Goal: Obtain resource: Download file/media

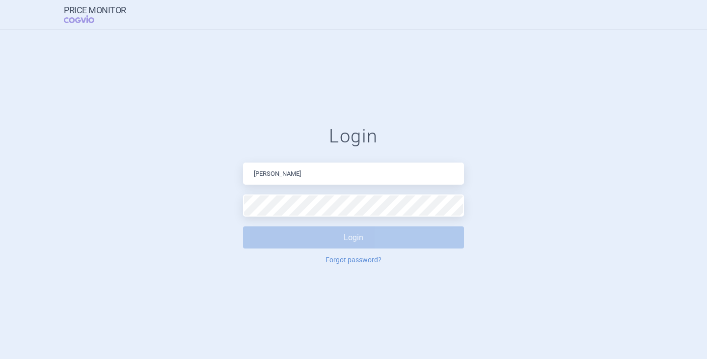
type input "[PERSON_NAME][EMAIL_ADDRESS][DOMAIN_NAME]"
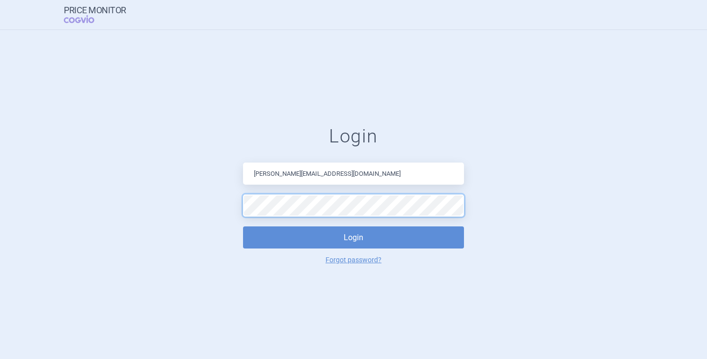
click at [243, 226] on button "Login" at bounding box center [353, 237] width 221 height 22
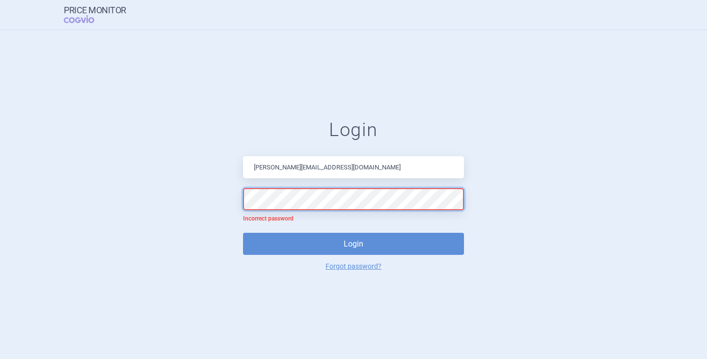
click at [195, 197] on form "Login [PERSON_NAME][EMAIL_ADDRESS][DOMAIN_NAME] Incorrect password Login Forgot…" at bounding box center [354, 194] width 668 height 151
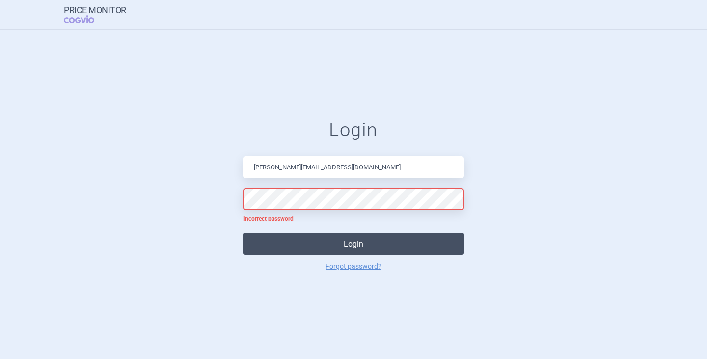
click at [333, 250] on button "Login" at bounding box center [353, 244] width 221 height 22
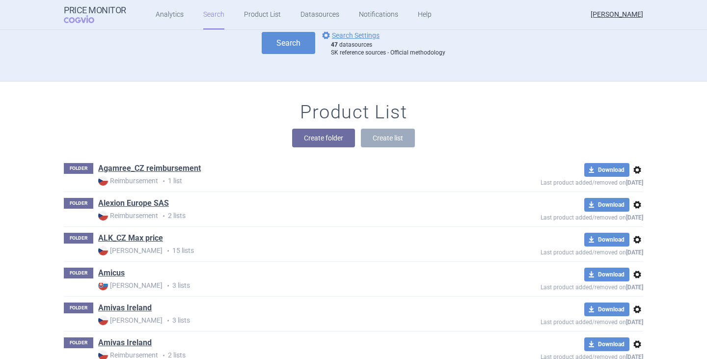
scroll to position [147, 0]
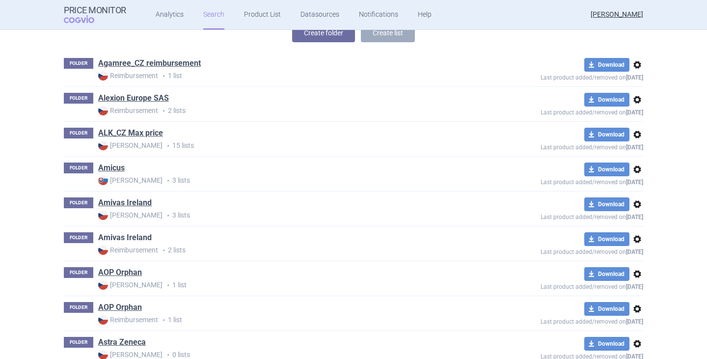
click at [127, 235] on link "Amivas Ireland" at bounding box center [125, 237] width 54 height 11
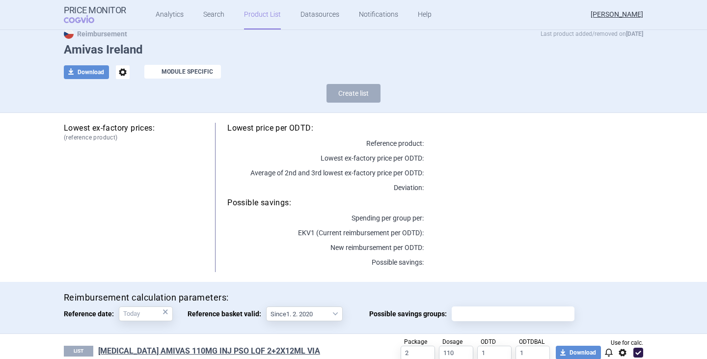
scroll to position [101, 0]
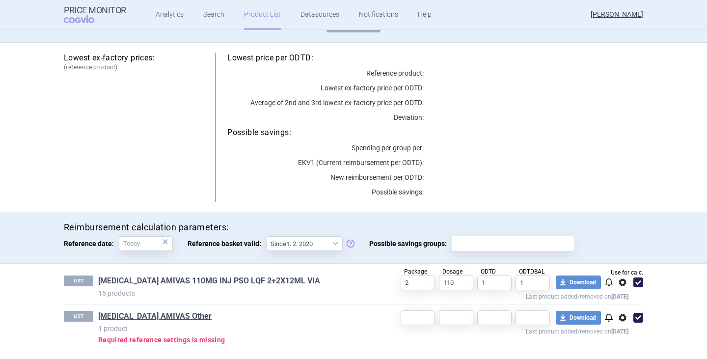
click at [196, 280] on link "[MEDICAL_DATA] AMIVAS 110MG INJ PSO LQF 2+2X12ML VIA" at bounding box center [209, 281] width 222 height 11
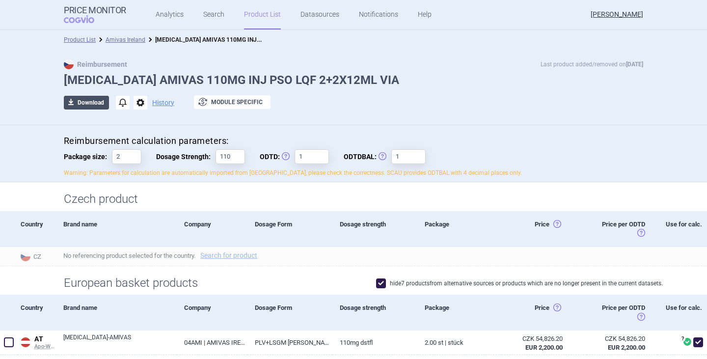
click at [74, 103] on span "download" at bounding box center [71, 103] width 14 height 14
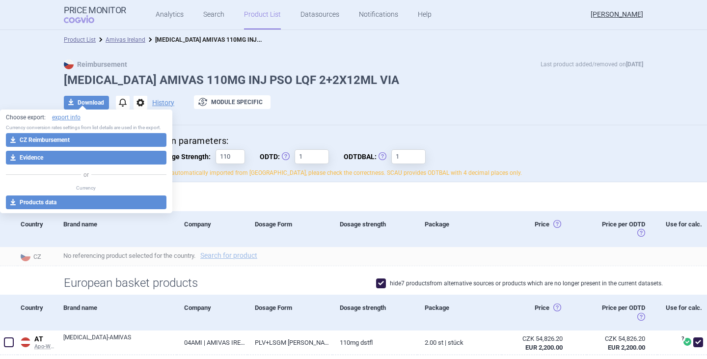
select select "EUR"
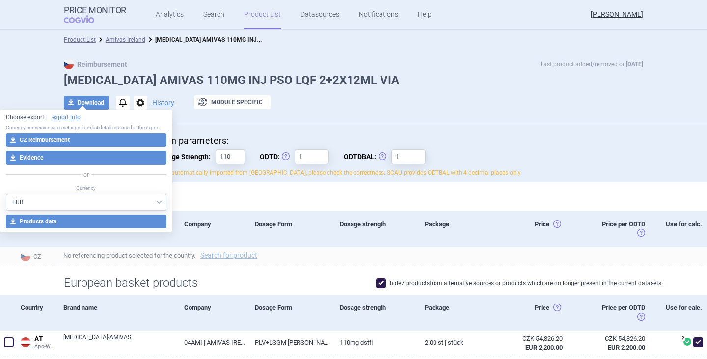
click at [107, 136] on button "download CZ Reimbursement" at bounding box center [86, 140] width 161 height 14
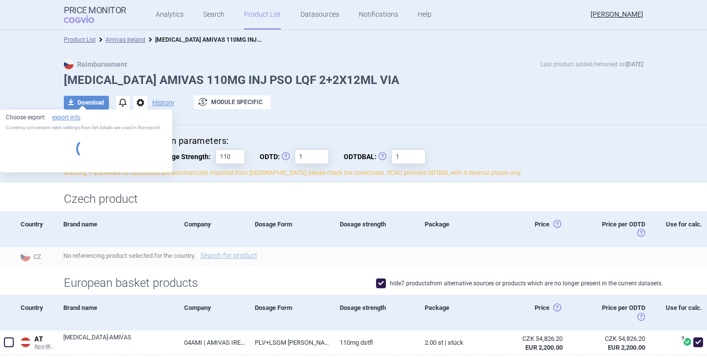
select select "EUR"
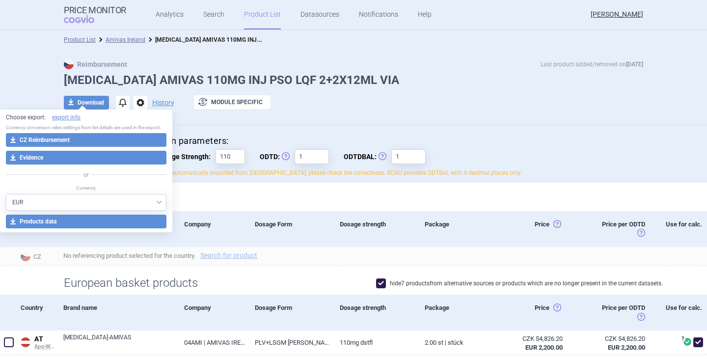
click at [339, 184] on div "Czech product" at bounding box center [353, 196] width 707 height 29
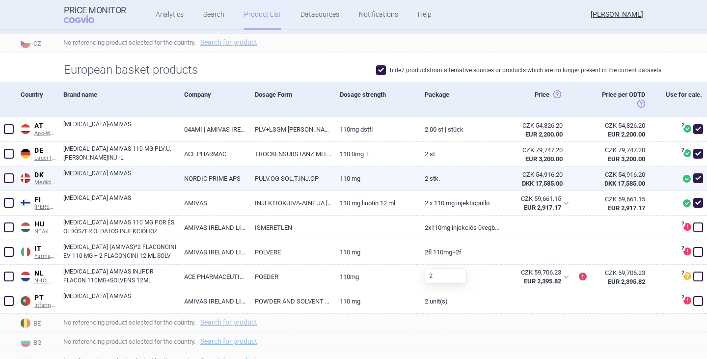
scroll to position [196, 0]
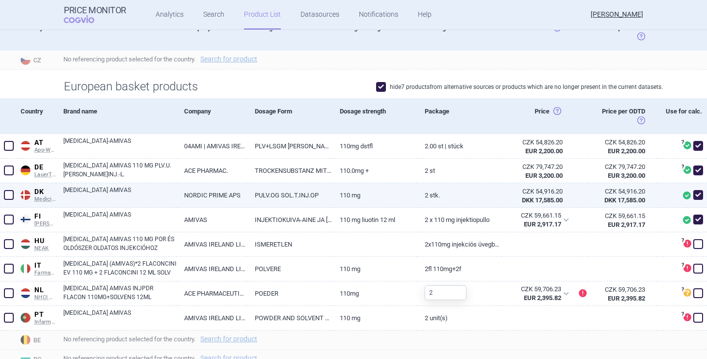
click at [100, 189] on link "[MEDICAL_DATA] AMIVAS" at bounding box center [119, 195] width 113 height 18
select select "EUR"
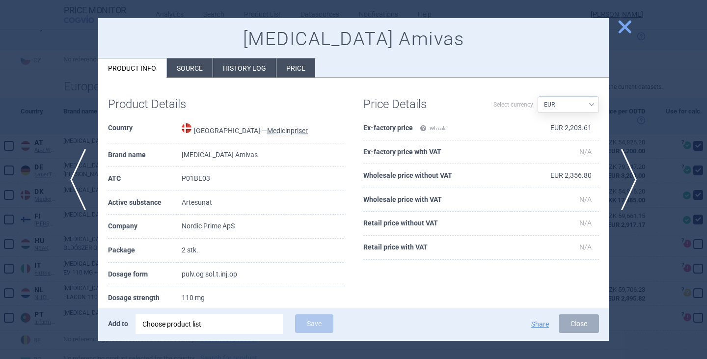
click at [286, 62] on li "Price" at bounding box center [296, 67] width 39 height 19
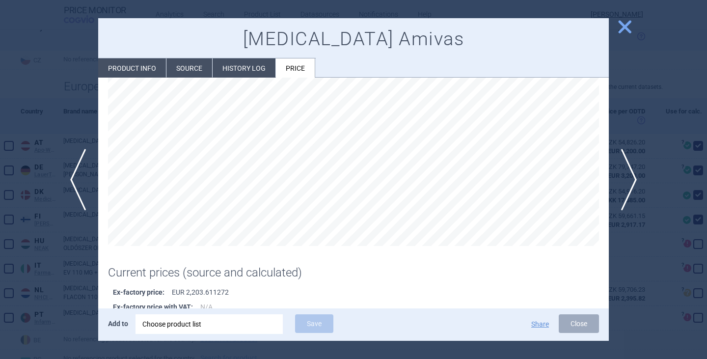
scroll to position [53, 0]
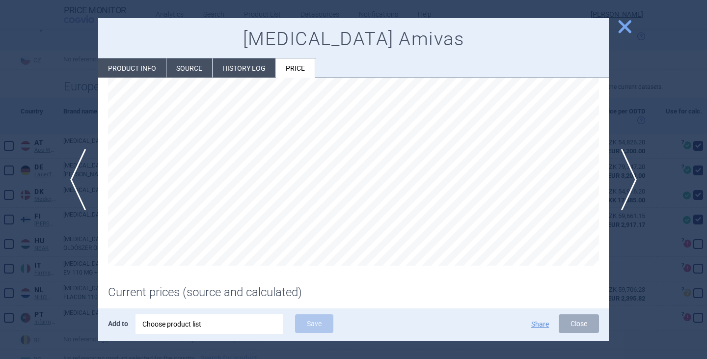
click at [624, 28] on span "close" at bounding box center [624, 26] width 17 height 17
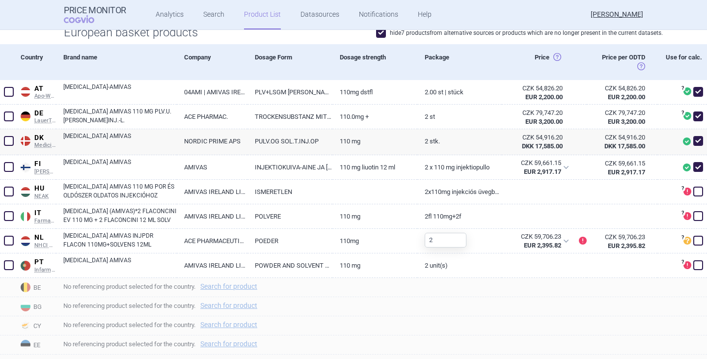
scroll to position [246, 0]
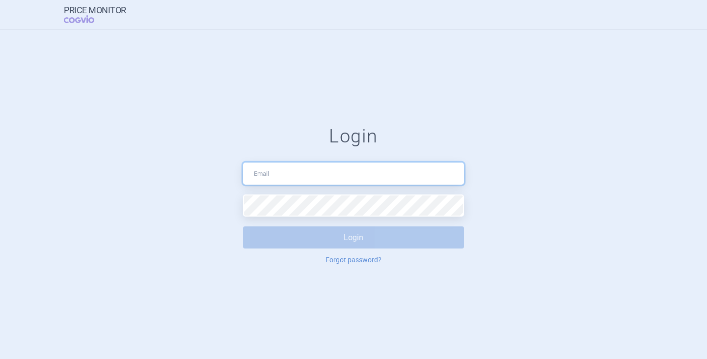
drag, startPoint x: 308, startPoint y: 181, endPoint x: 308, endPoint y: 175, distance: 6.0
click at [309, 180] on input "text" at bounding box center [353, 174] width 221 height 22
type input "[PERSON_NAME][EMAIL_ADDRESS][DOMAIN_NAME]"
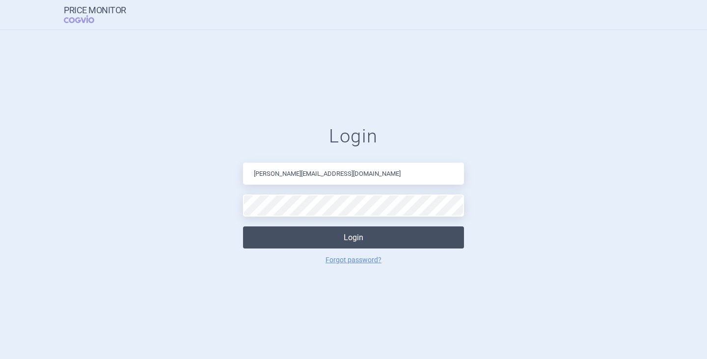
click at [357, 246] on button "Login" at bounding box center [353, 237] width 221 height 22
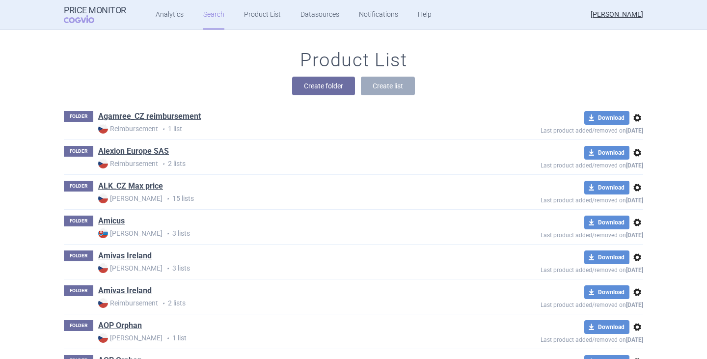
scroll to position [98, 0]
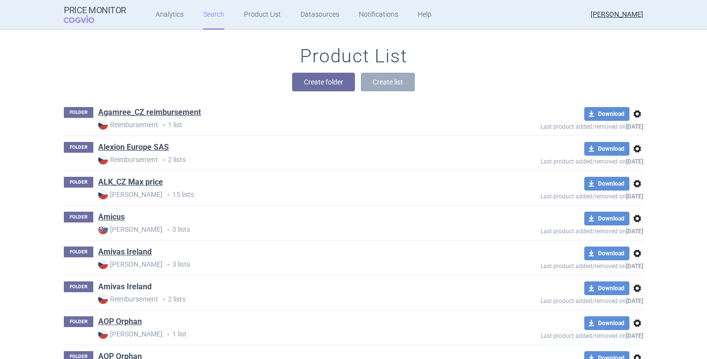
click at [123, 290] on link "Amivas Ireland" at bounding box center [125, 286] width 54 height 11
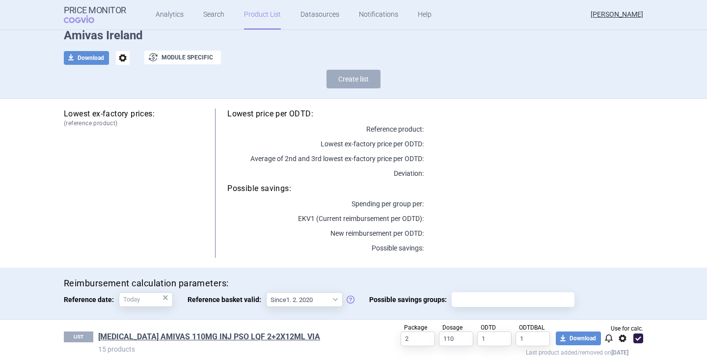
scroll to position [101, 0]
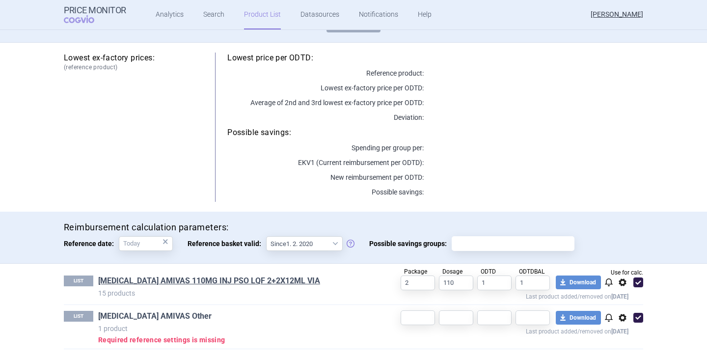
click at [159, 314] on link "[MEDICAL_DATA] AMIVAS Other" at bounding box center [154, 316] width 113 height 11
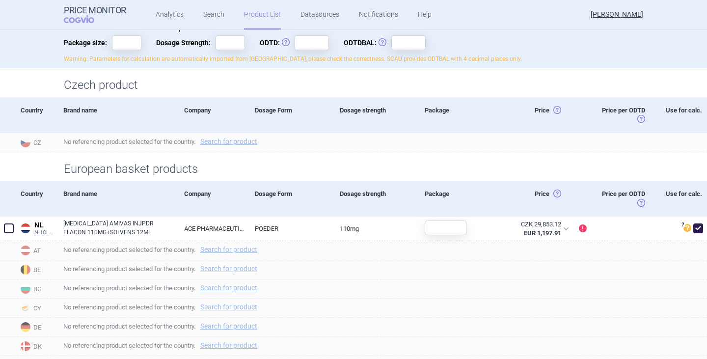
scroll to position [246, 0]
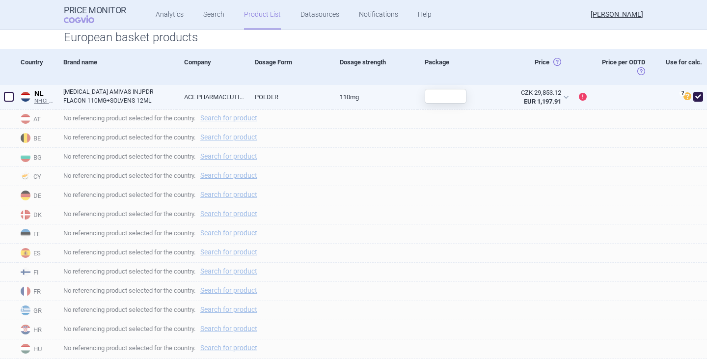
click at [109, 89] on link "[MEDICAL_DATA] AMIVAS INJPDR FLACON 110MG+SOLVENS 12ML" at bounding box center [119, 96] width 113 height 18
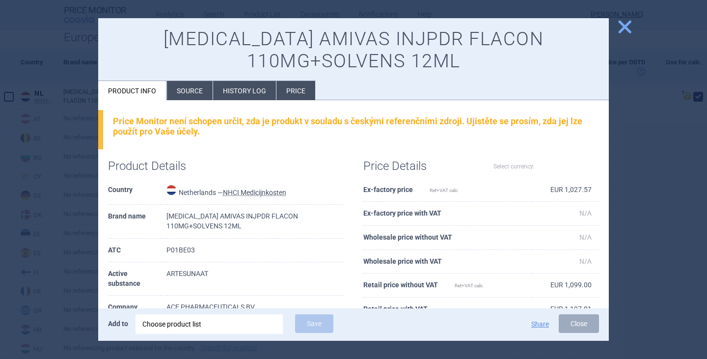
select select "EUR"
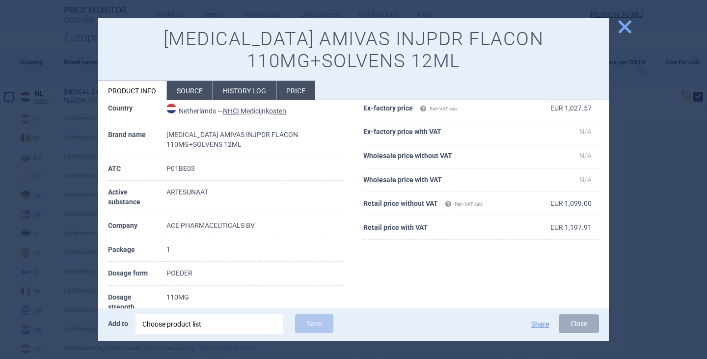
scroll to position [98, 0]
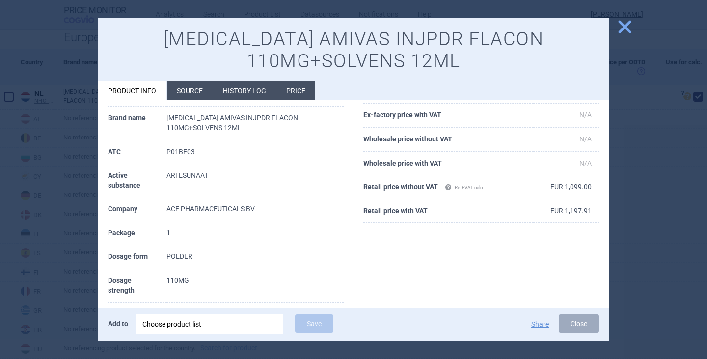
click at [596, 323] on button "Close" at bounding box center [579, 323] width 40 height 19
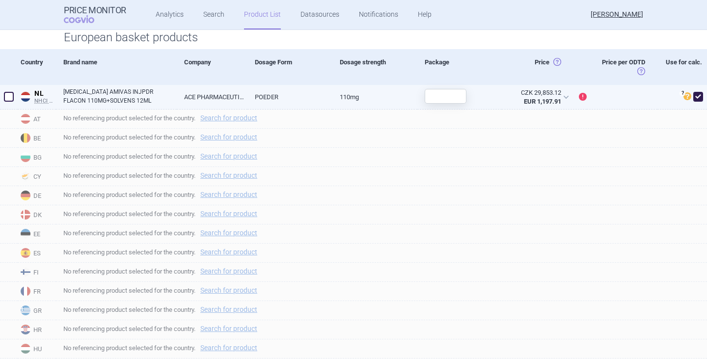
drag, startPoint x: 437, startPoint y: 80, endPoint x: 437, endPoint y: 92, distance: 12.3
click at [437, 83] on div "Package" at bounding box center [460, 66] width 85 height 35
click at [441, 101] on input "text" at bounding box center [446, 96] width 42 height 15
type input "1"
click at [565, 192] on span "No referencing product selected for the country. Search for product" at bounding box center [385, 195] width 644 height 12
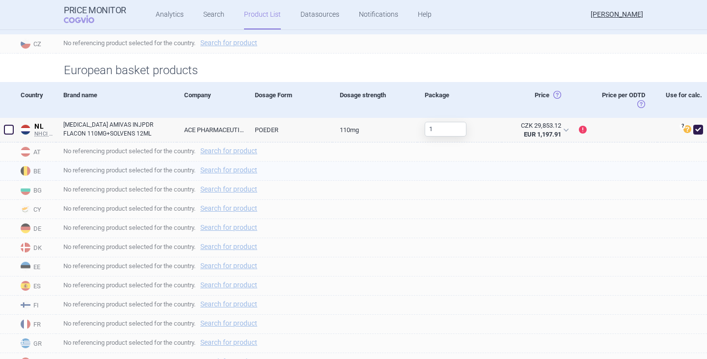
scroll to position [196, 0]
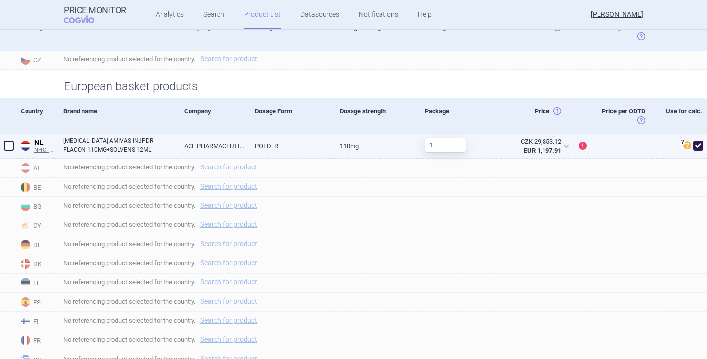
click at [8, 149] on span at bounding box center [9, 146] width 10 height 10
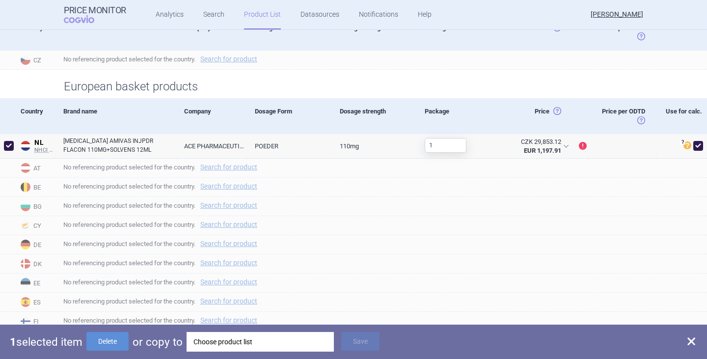
click at [250, 345] on div "Choose product list" at bounding box center [261, 342] width 134 height 20
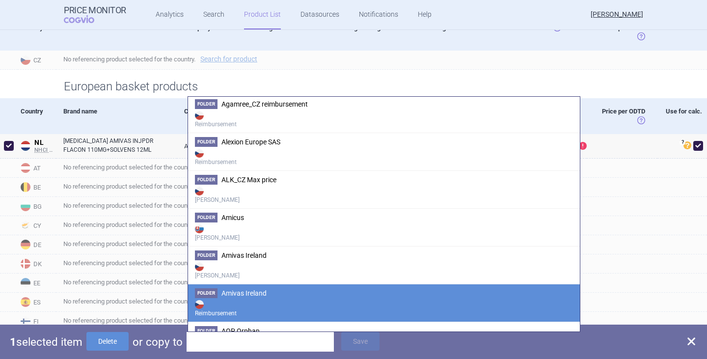
scroll to position [98, 0]
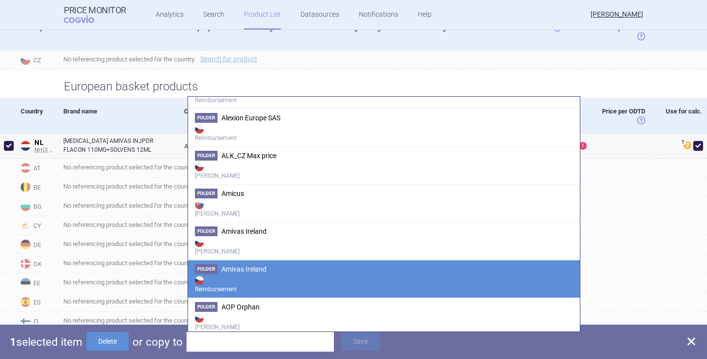
click at [280, 276] on strong "Reimbursement" at bounding box center [384, 284] width 378 height 20
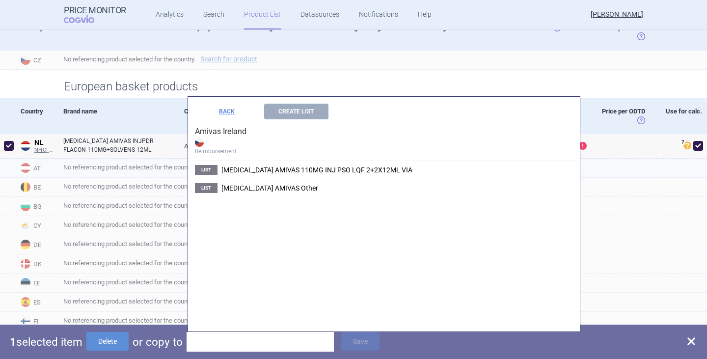
click at [290, 172] on span "[MEDICAL_DATA] AMIVAS 110MG INJ PSO LQF 2+2X12ML VIA" at bounding box center [317, 170] width 191 height 8
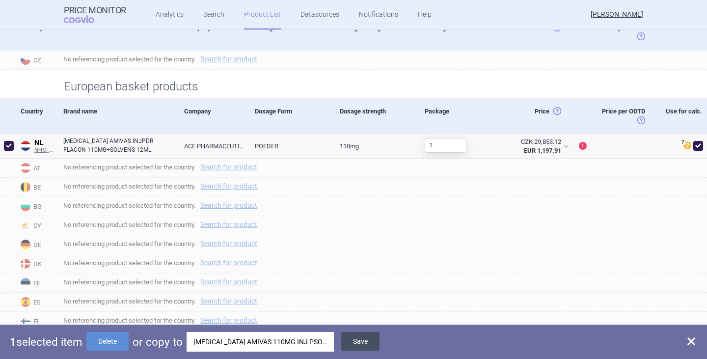
click at [363, 342] on button "Save" at bounding box center [360, 341] width 38 height 19
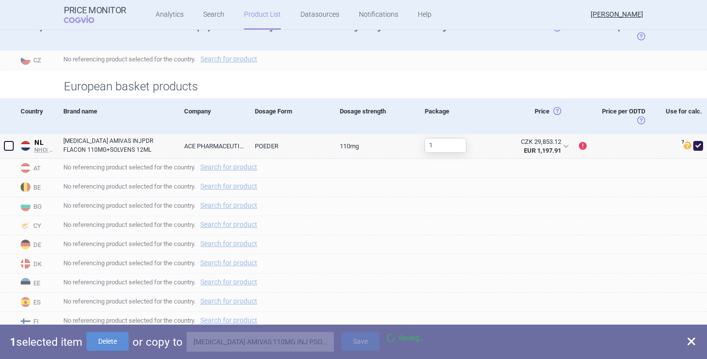
checkbox input "false"
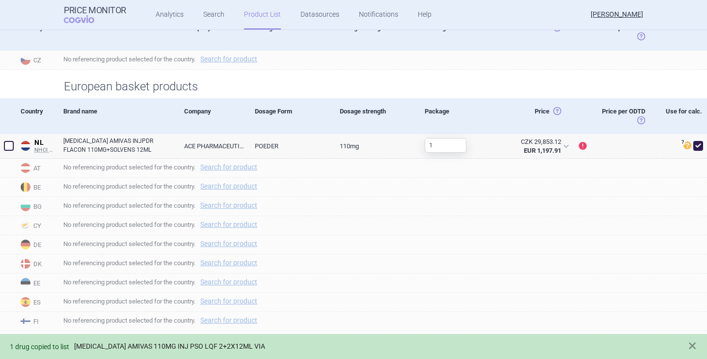
click at [241, 346] on link "[MEDICAL_DATA] AMIVAS 110MG INJ PSO LQF 2+2X12ML VIA" at bounding box center [169, 346] width 191 height 8
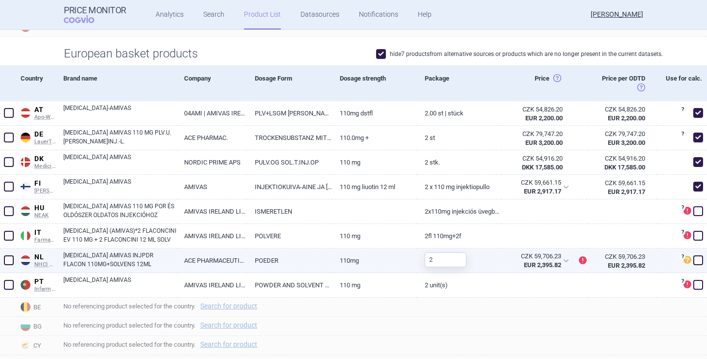
scroll to position [246, 0]
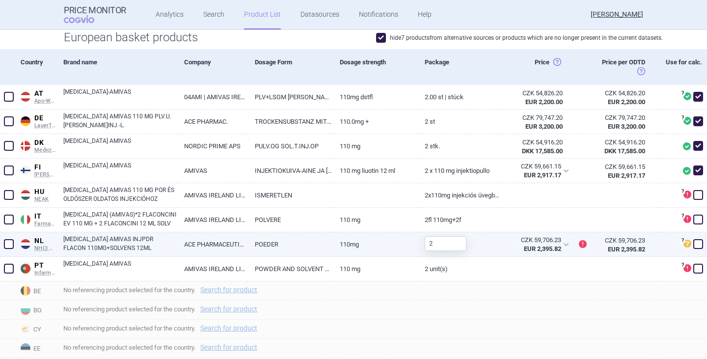
click at [97, 242] on link "[MEDICAL_DATA] AMIVAS INJPDR FLACON 110MG+SOLVENS 12ML" at bounding box center [119, 244] width 113 height 18
select select "EUR"
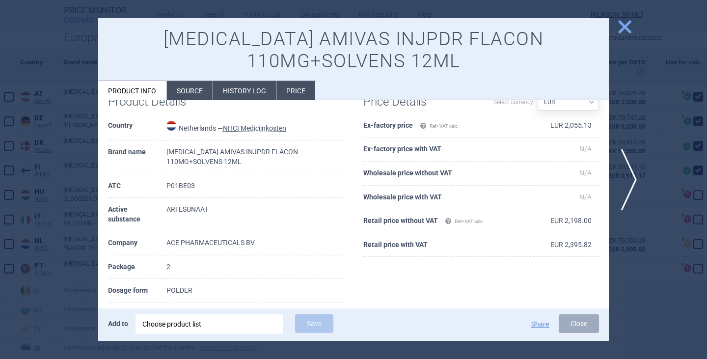
scroll to position [60, 0]
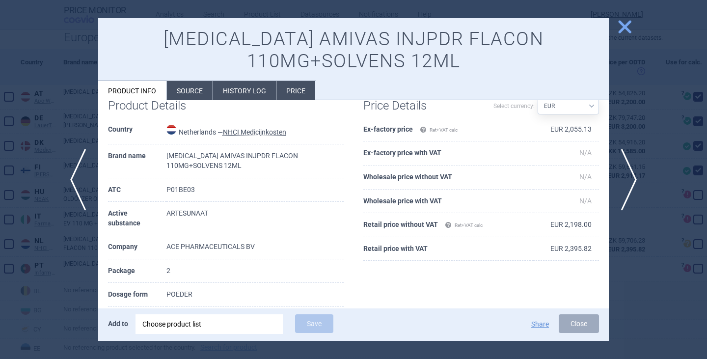
click at [568, 323] on button "Close" at bounding box center [579, 323] width 40 height 19
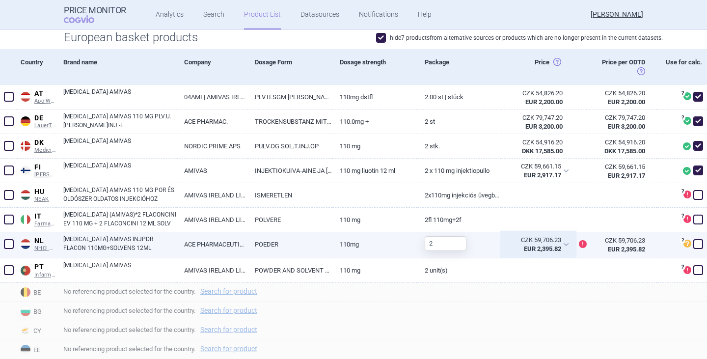
click at [558, 245] on div "CZK 59,706.23 EUR 2,395.82" at bounding box center [538, 244] width 73 height 25
click at [560, 309] on span "No referencing product selected for the country. Search for product" at bounding box center [385, 311] width 644 height 12
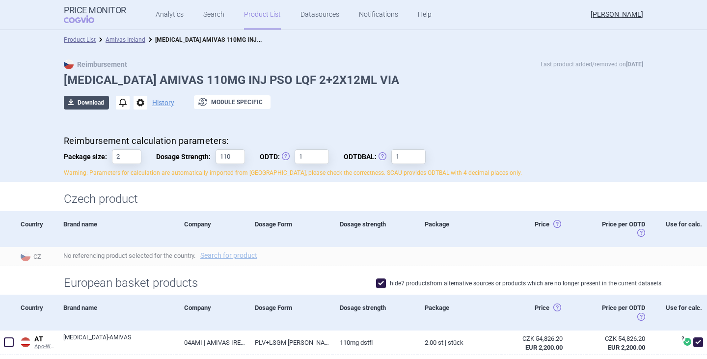
click at [93, 103] on button "download Download" at bounding box center [86, 103] width 45 height 14
select select "EUR"
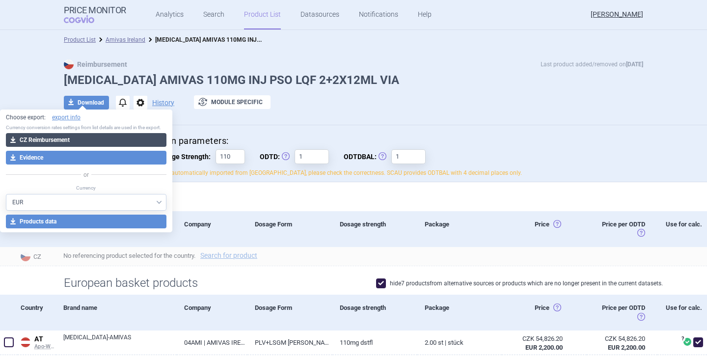
click at [84, 139] on button "download CZ Reimbursement" at bounding box center [86, 140] width 161 height 14
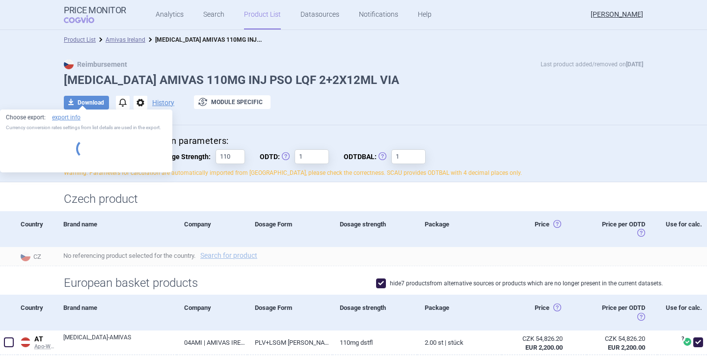
select select "EUR"
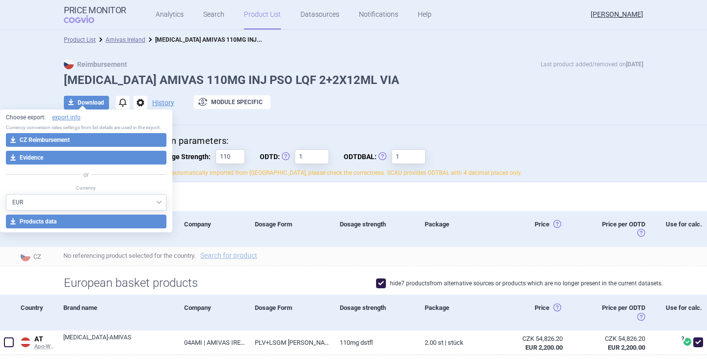
click at [516, 94] on div "Reimbursement Last product added/removed on 13 May ARTESUNATE AMIVAS 110MG INJ …" at bounding box center [353, 89] width 619 height 60
